Goal: Transaction & Acquisition: Obtain resource

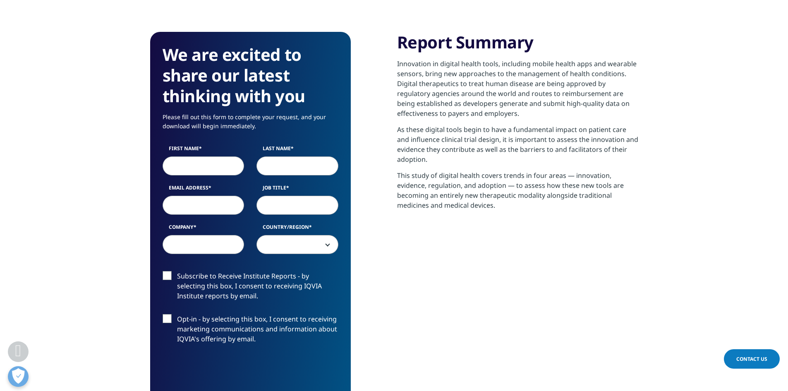
scroll to position [413, 0]
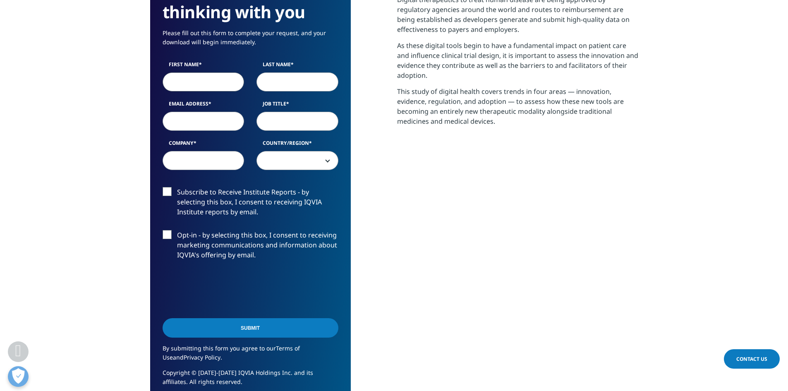
click at [207, 78] on input "First Name" at bounding box center [203, 81] width 82 height 19
type input "jo"
click at [263, 77] on input "Last Name" at bounding box center [297, 81] width 82 height 19
type input "jo"
click at [315, 117] on input "Job Title" at bounding box center [297, 121] width 82 height 19
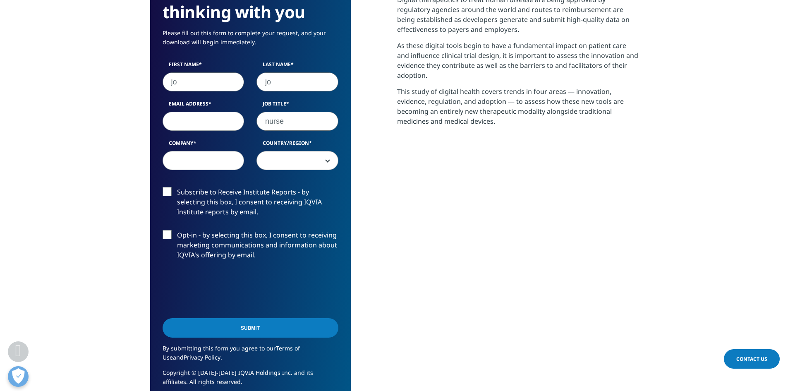
type input "nurse"
click at [284, 166] on span at bounding box center [297, 160] width 81 height 19
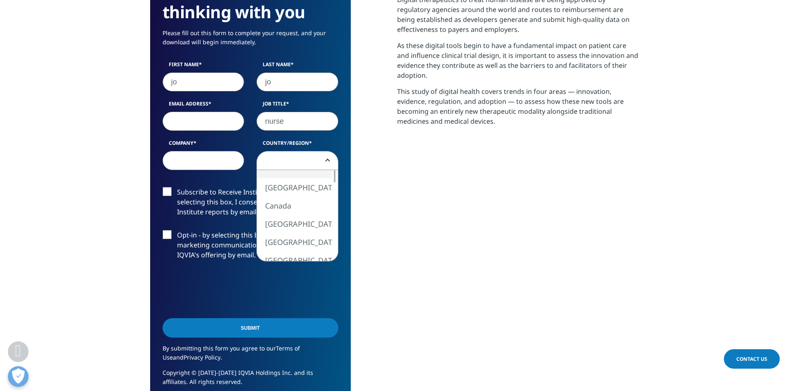
click at [294, 160] on span at bounding box center [297, 160] width 81 height 19
click at [328, 209] on div "United States Canada United Kingdom Afghanistan Albania Algeria American Samoa …" at bounding box center [297, 215] width 81 height 91
select select "Hong Kong SAR China"
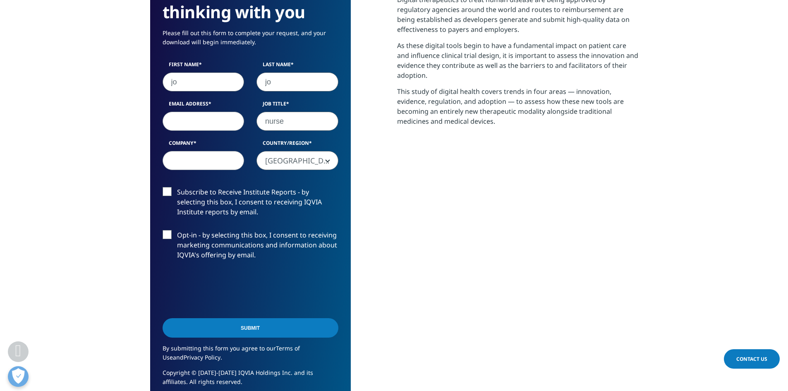
click at [200, 165] on input "Company" at bounding box center [203, 160] width 82 height 19
type input "HA"
click at [201, 124] on input "Email Address" at bounding box center [203, 121] width 82 height 19
type input "joey18601862@gmail.com"
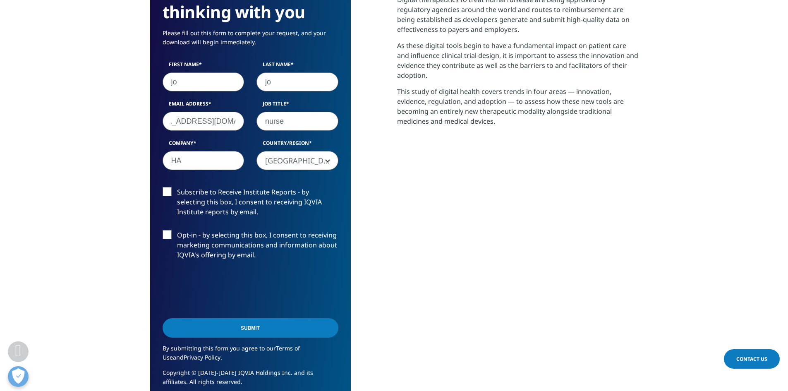
scroll to position [0, 0]
drag, startPoint x: 221, startPoint y: 328, endPoint x: 227, endPoint y: 330, distance: 6.5
click at [221, 328] on input "Submit" at bounding box center [250, 327] width 176 height 19
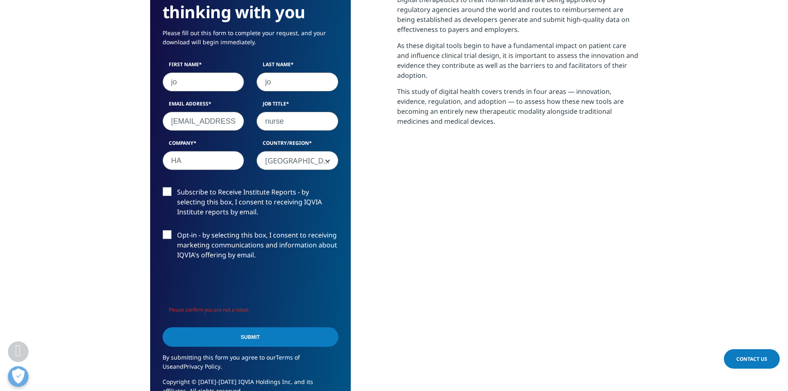
click at [321, 341] on input "Submit" at bounding box center [250, 336] width 176 height 19
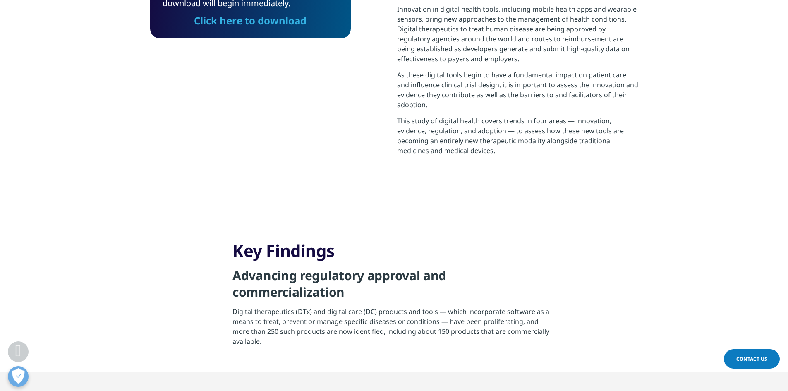
scroll to position [332, 0]
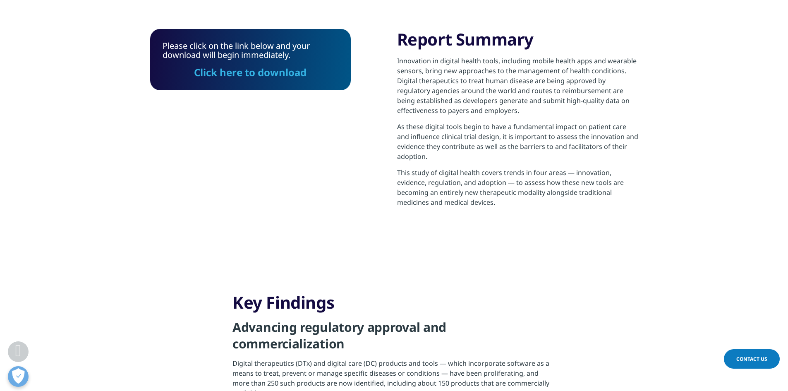
click at [289, 72] on link "Click here to download" at bounding box center [250, 72] width 112 height 14
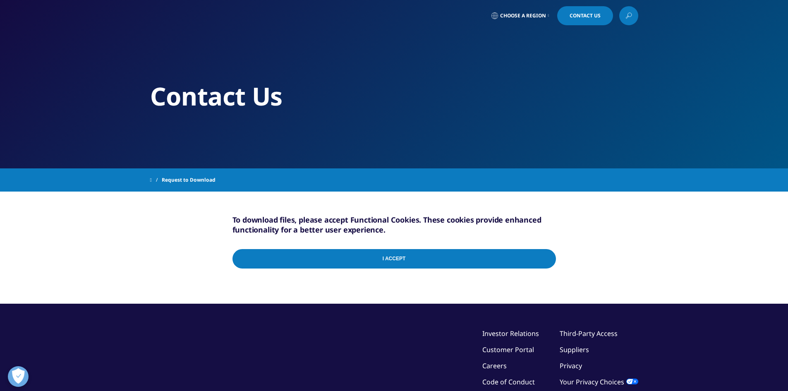
scroll to position [83, 0]
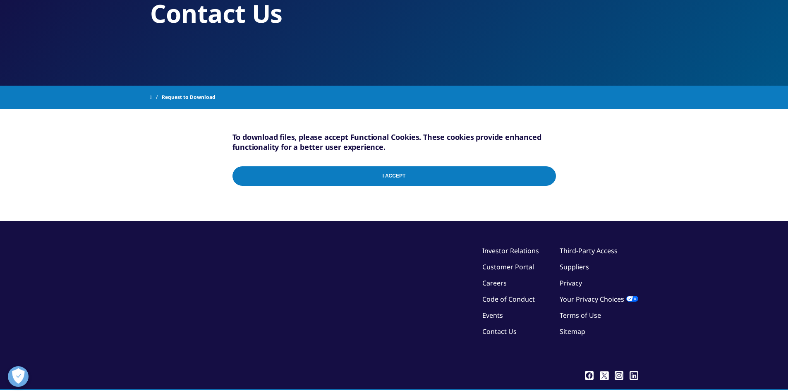
click at [420, 171] on input "I Accept" at bounding box center [393, 175] width 323 height 19
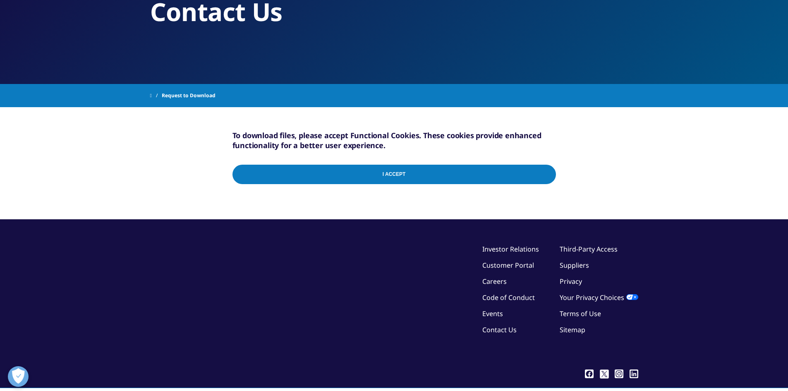
click at [520, 171] on input "I Accept" at bounding box center [393, 174] width 323 height 19
